Goal: Entertainment & Leisure: Consume media (video, audio)

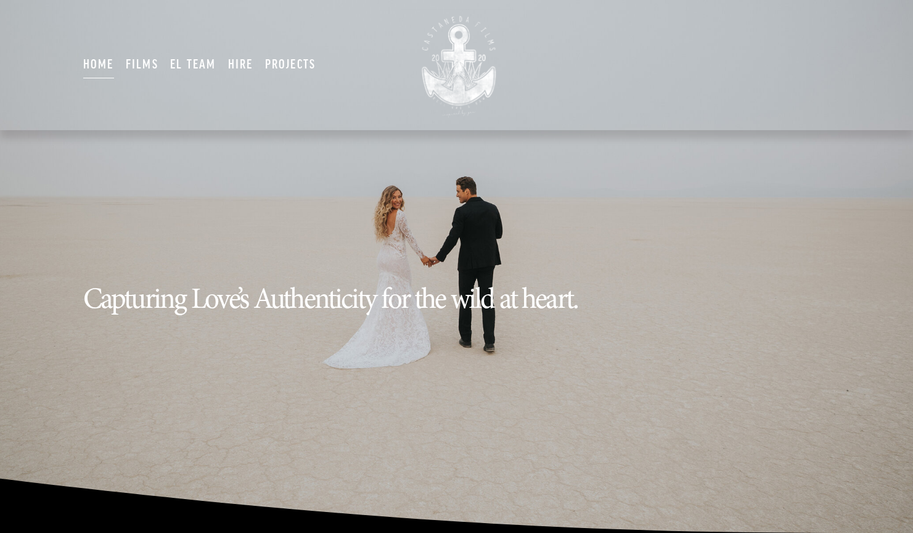
click at [192, 68] on link "EL TEAM" at bounding box center [193, 65] width 46 height 30
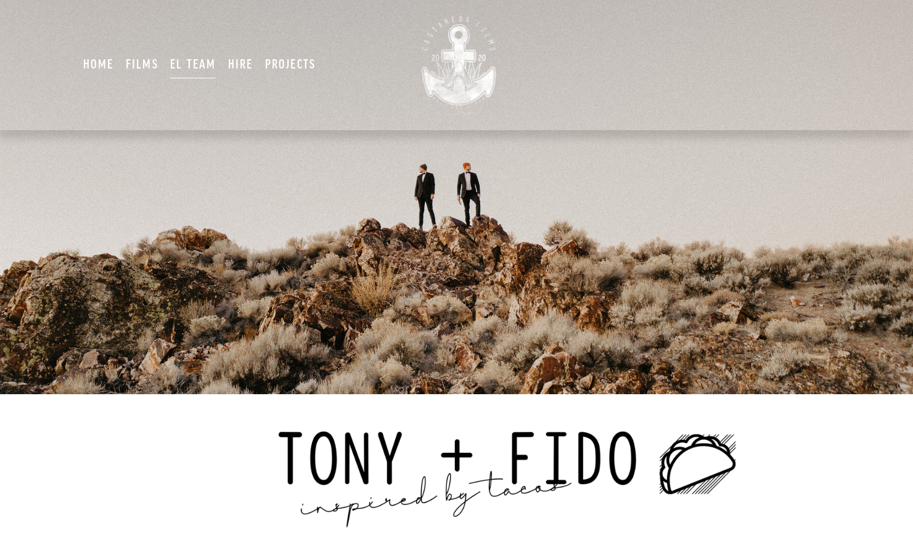
click at [247, 65] on link "Hire" at bounding box center [240, 65] width 25 height 30
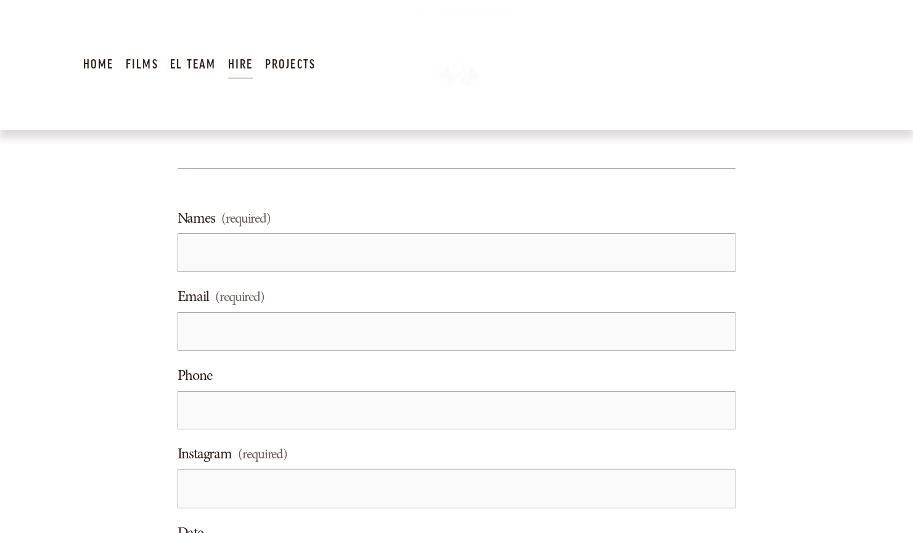
click at [152, 60] on link "Films" at bounding box center [142, 65] width 33 height 30
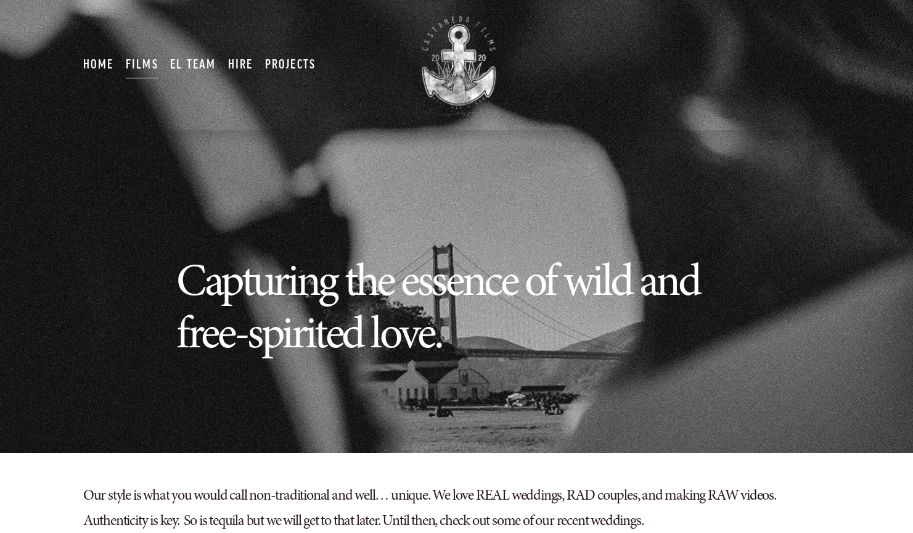
click at [283, 68] on link "Projects" at bounding box center [290, 65] width 51 height 30
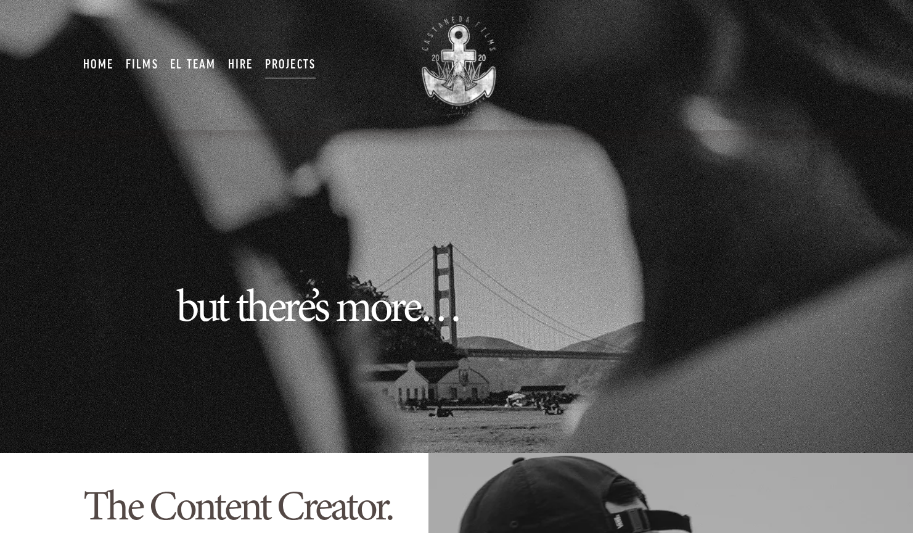
click at [133, 61] on link "Films" at bounding box center [142, 65] width 33 height 30
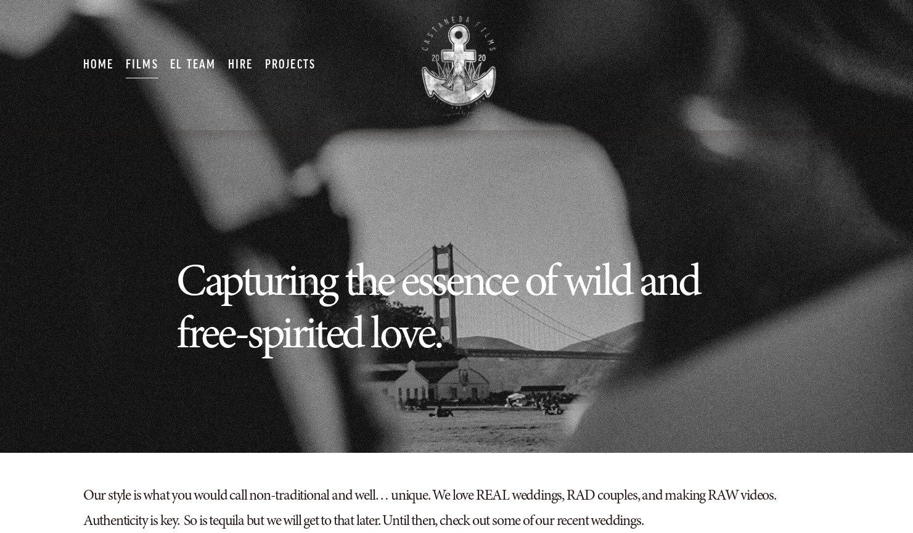
click at [97, 57] on link "Home" at bounding box center [98, 65] width 31 height 30
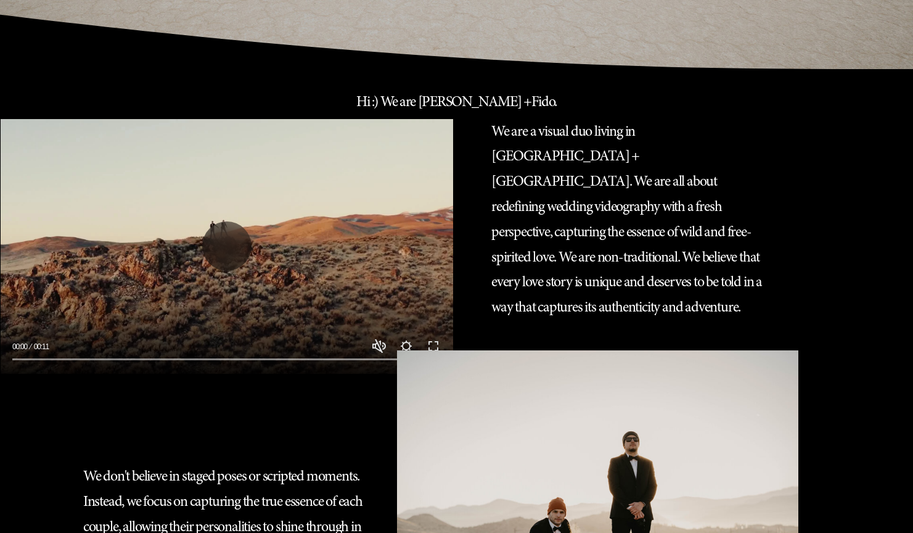
scroll to position [470, 0]
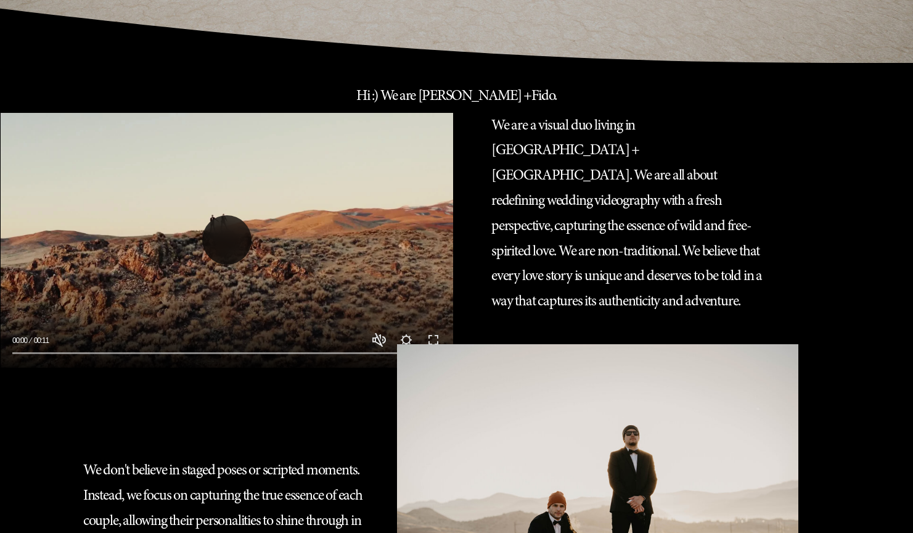
click at [235, 241] on button "Play" at bounding box center [226, 239] width 49 height 49
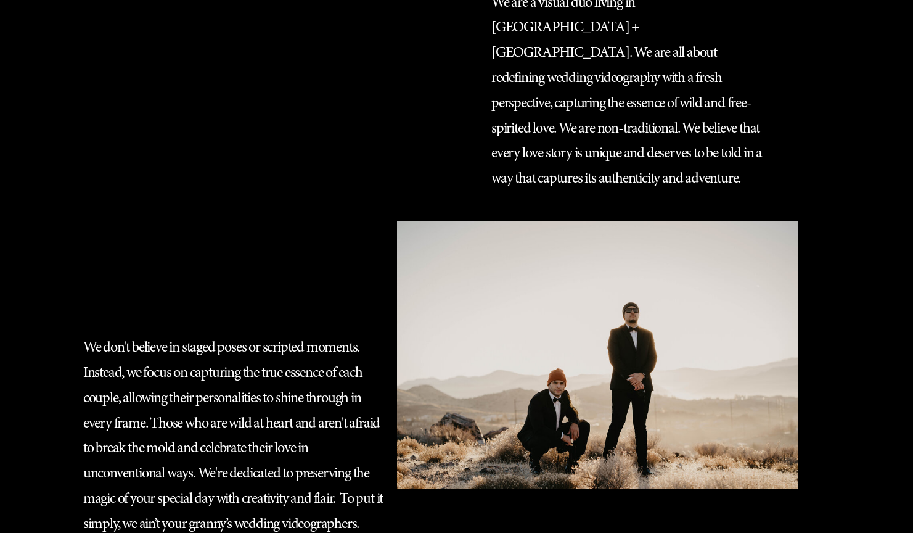
scroll to position [493, 0]
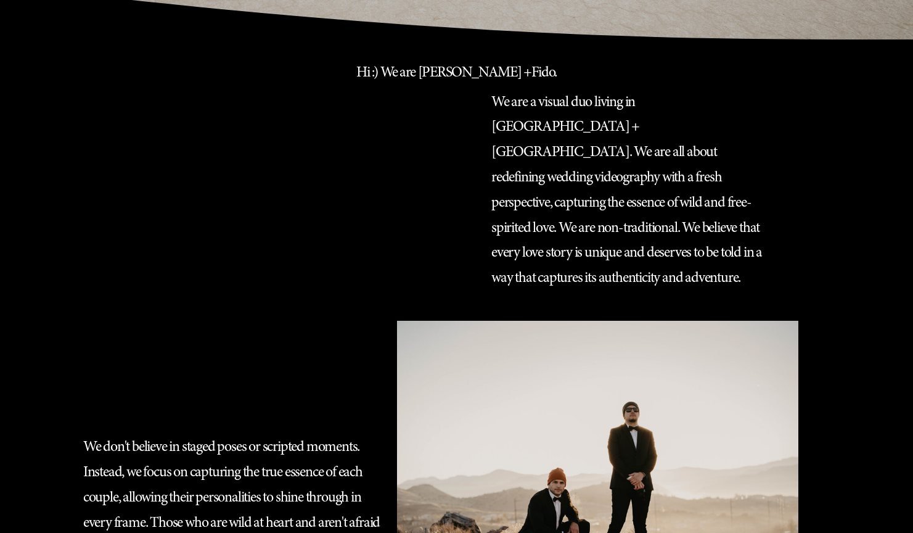
type input "*****"
